Goal: Task Accomplishment & Management: Manage account settings

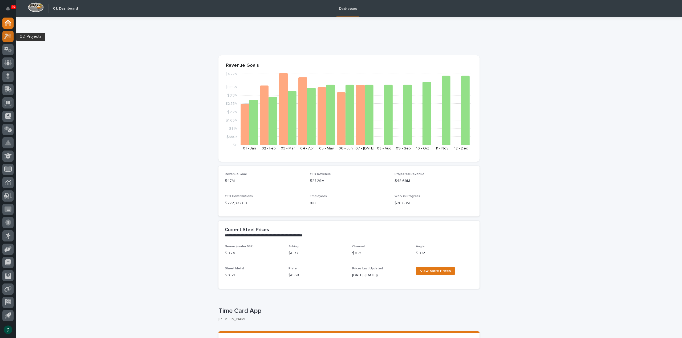
click at [9, 40] on div at bounding box center [7, 36] width 11 height 11
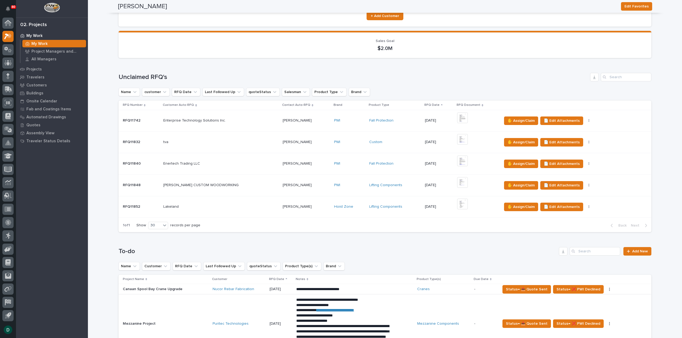
scroll to position [53, 0]
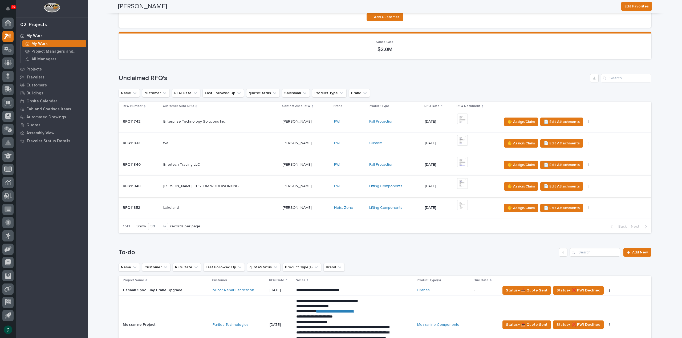
click at [585, 186] on button "button" at bounding box center [588, 187] width 7 height 4
click at [549, 226] on div "1 of 1 Show 30 records per page Back Next" at bounding box center [384, 226] width 532 height 13
click at [214, 210] on p at bounding box center [220, 208] width 115 height 5
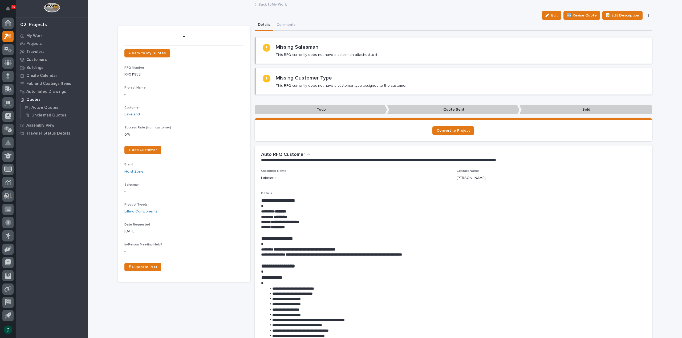
click at [646, 14] on button "button" at bounding box center [647, 16] width 7 height 4
click at [265, 5] on link "Back to My Work" at bounding box center [272, 4] width 28 height 6
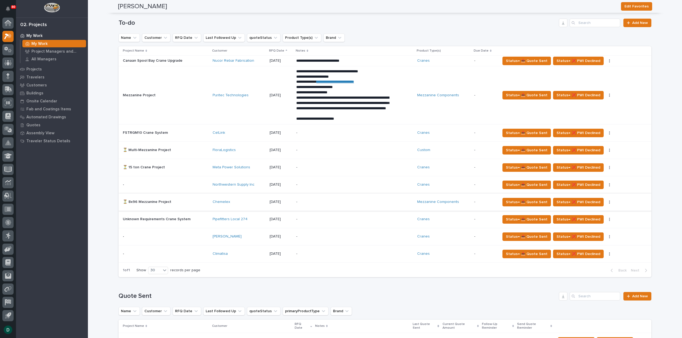
scroll to position [293, 0]
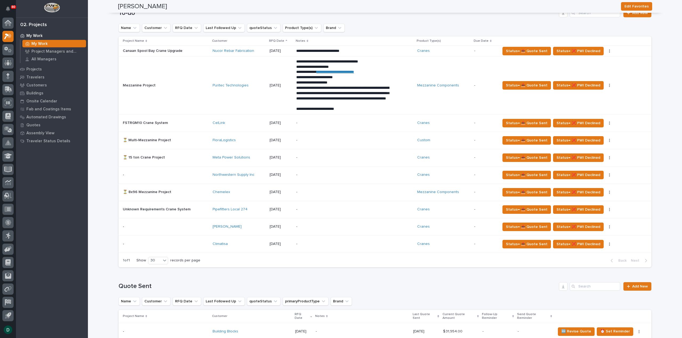
click at [194, 245] on p at bounding box center [165, 244] width 85 height 5
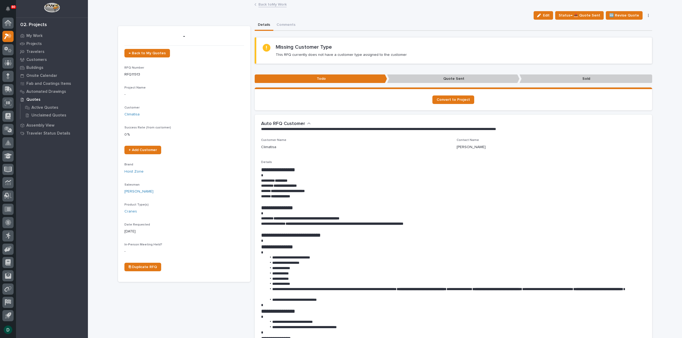
click at [279, 4] on link "Back to My Work" at bounding box center [272, 4] width 28 height 6
